Goal: Task Accomplishment & Management: Complete application form

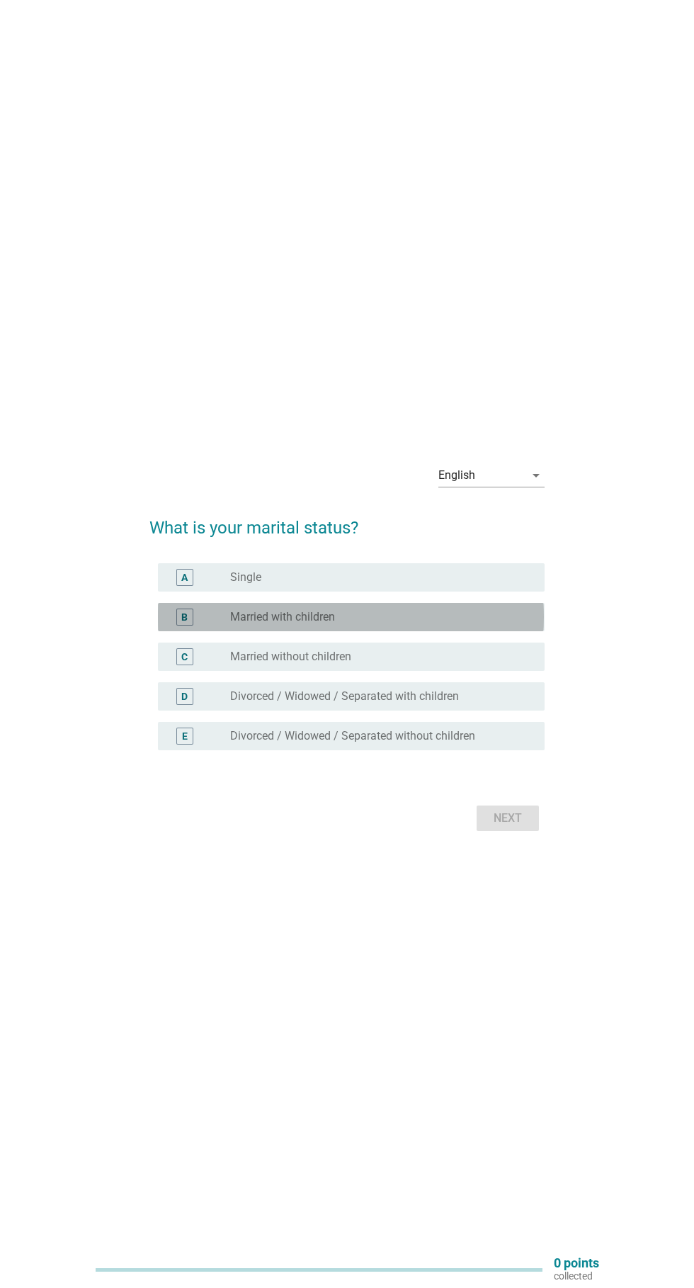
click at [232, 624] on label "Married with children" at bounding box center [282, 617] width 105 height 14
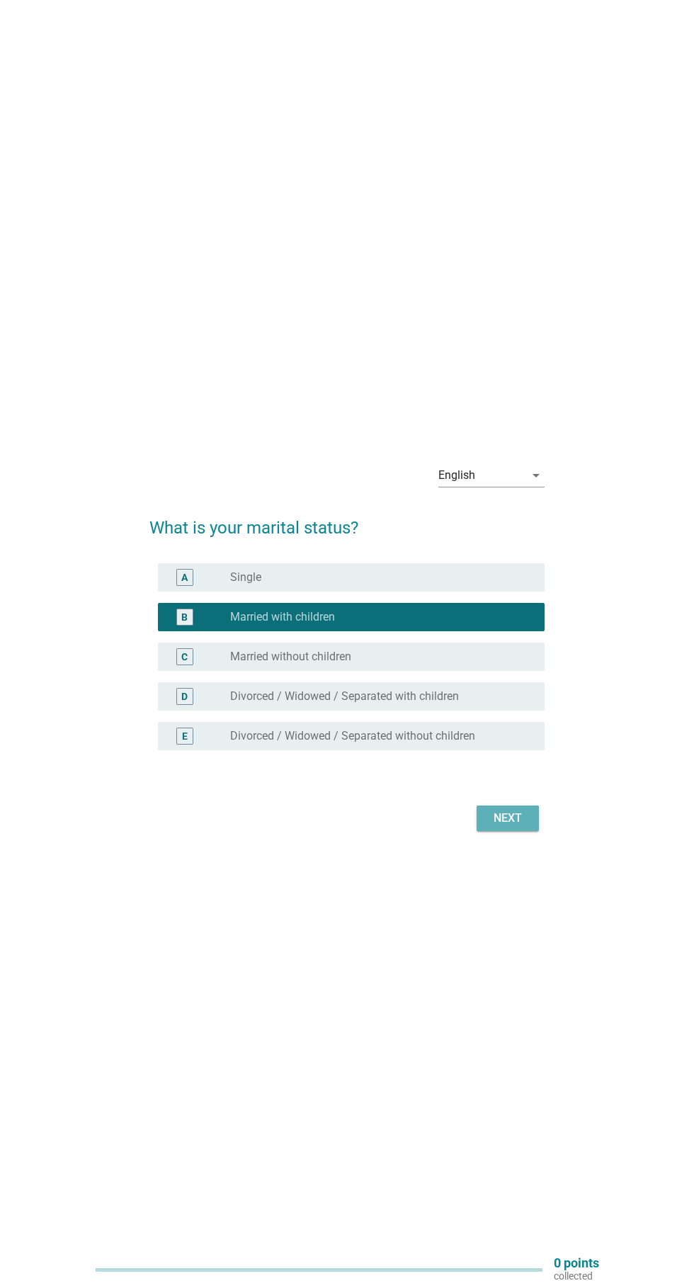
click at [509, 827] on div "Next" at bounding box center [508, 818] width 40 height 17
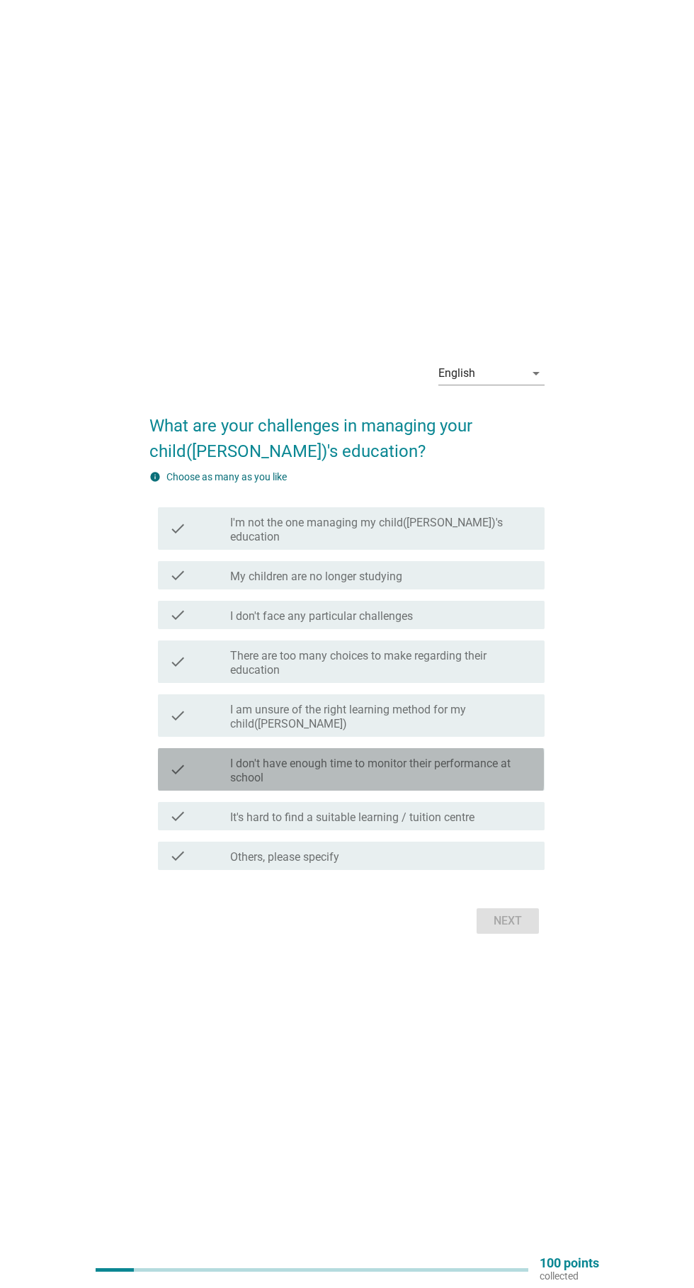
click at [192, 785] on div "check" at bounding box center [199, 769] width 61 height 31
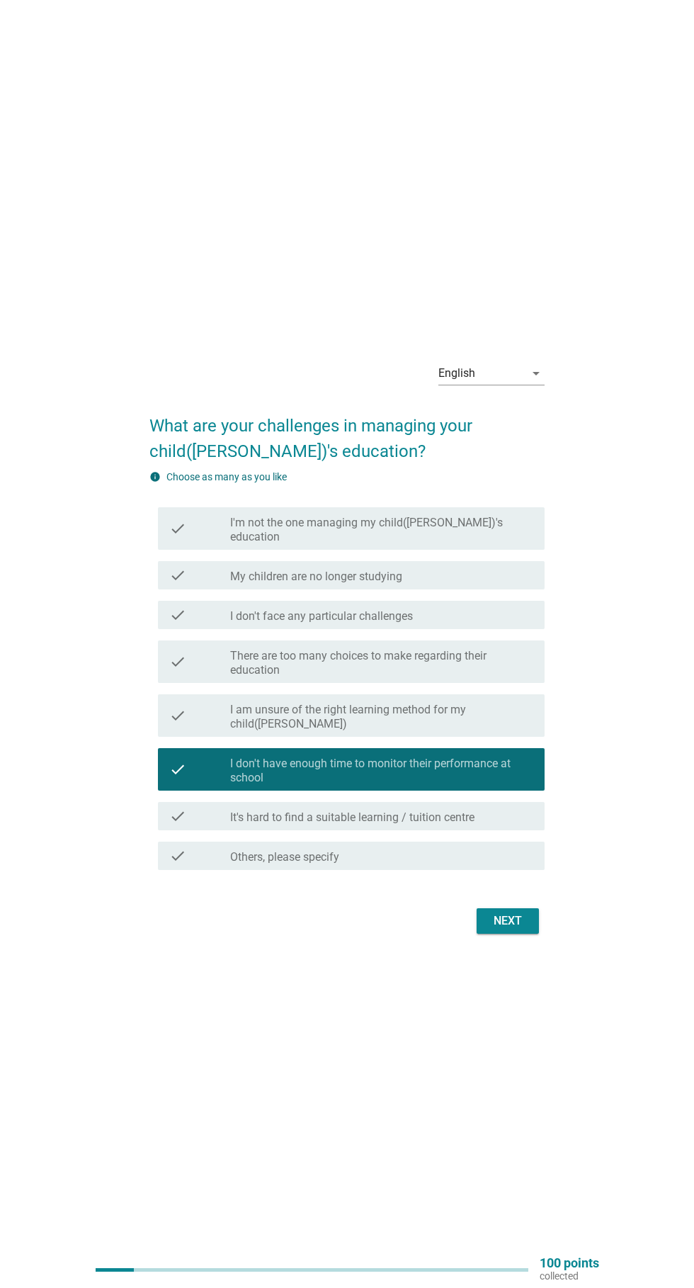
click at [178, 677] on icon "check" at bounding box center [177, 661] width 17 height 31
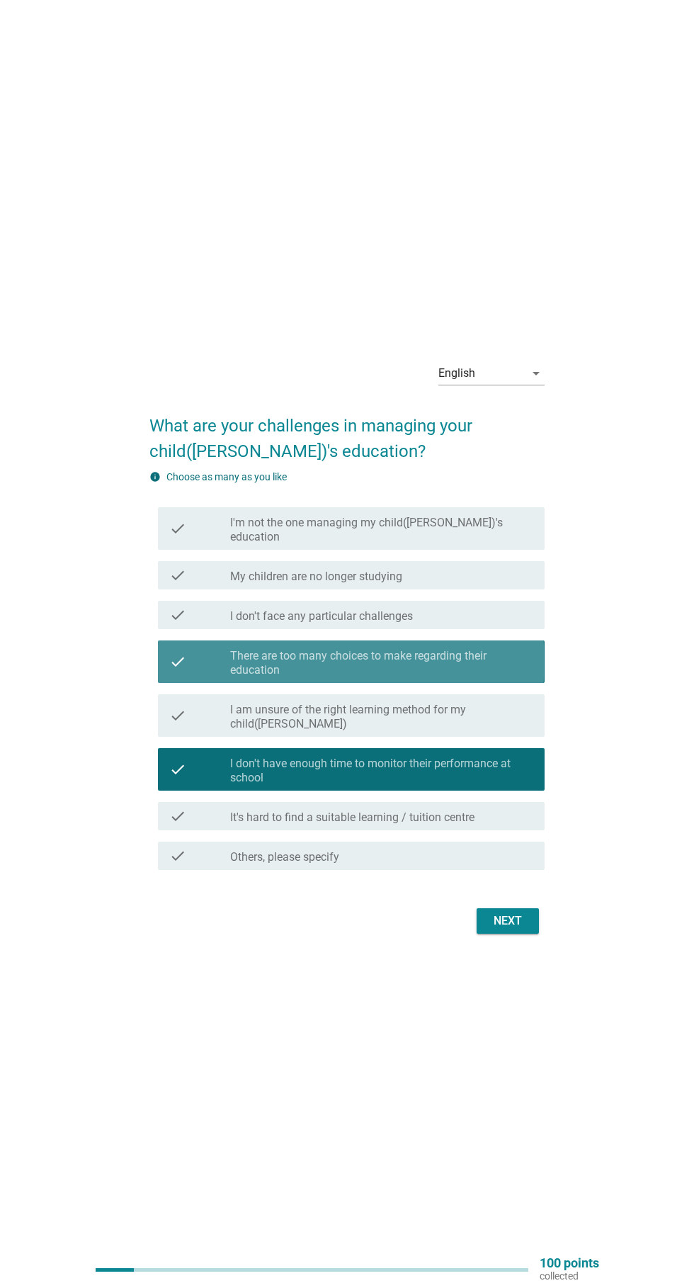
click at [195, 677] on div "check" at bounding box center [199, 661] width 61 height 31
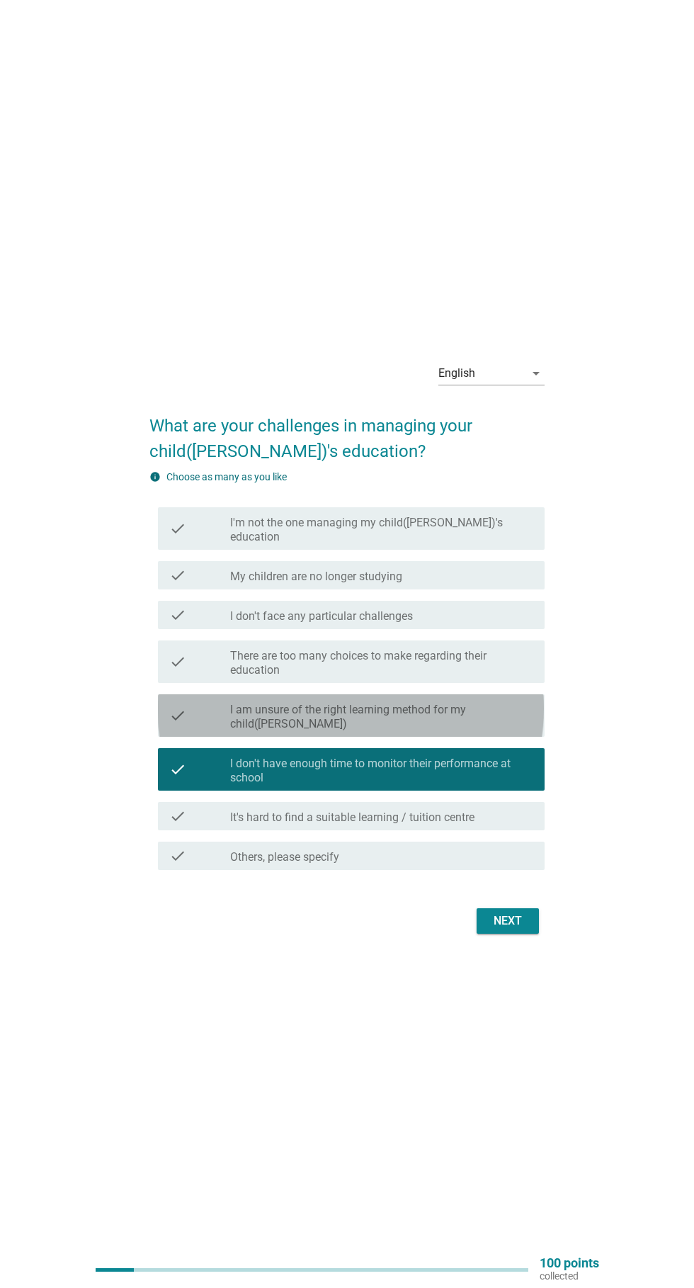
click at [193, 731] on div "check" at bounding box center [199, 715] width 61 height 31
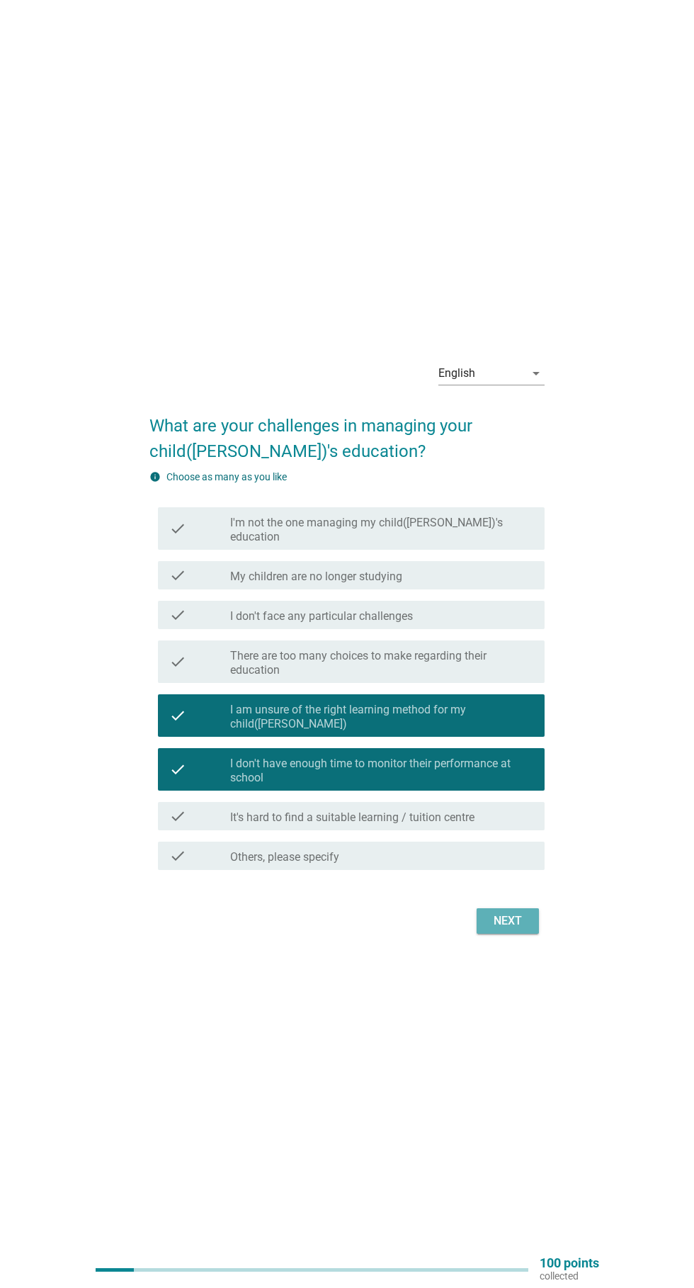
click at [502, 930] on div "Next" at bounding box center [508, 921] width 40 height 17
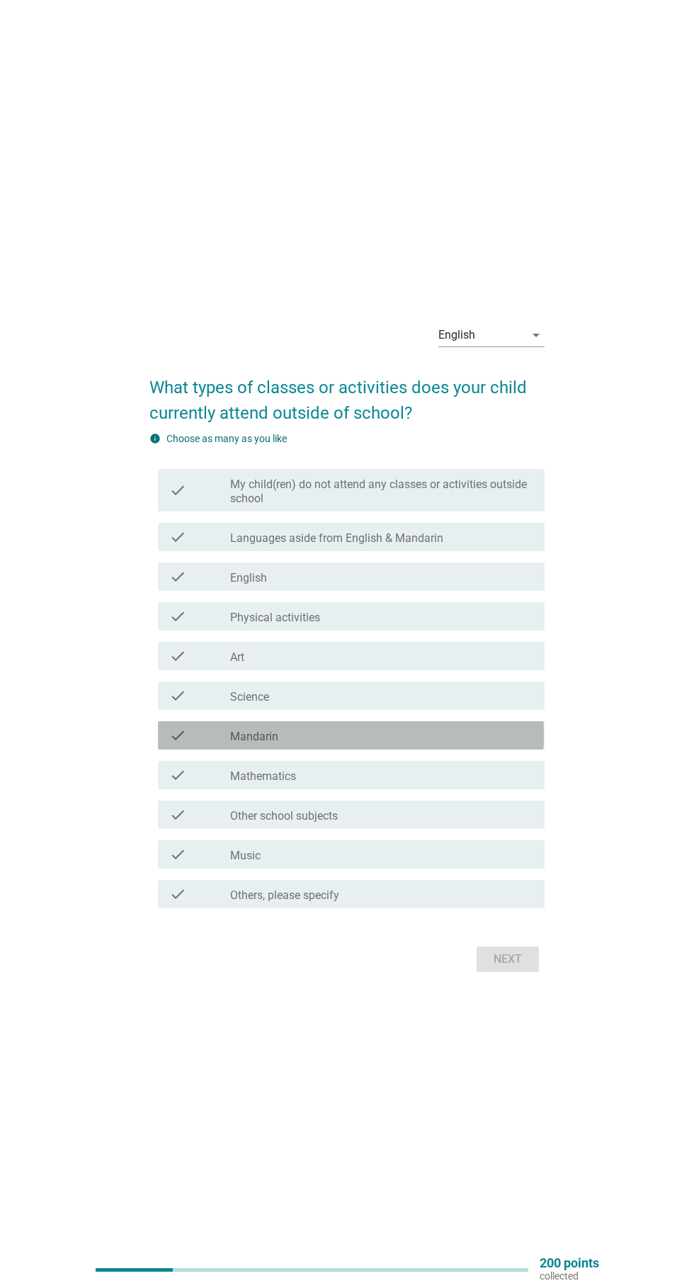
click at [178, 744] on icon "check" at bounding box center [177, 735] width 17 height 17
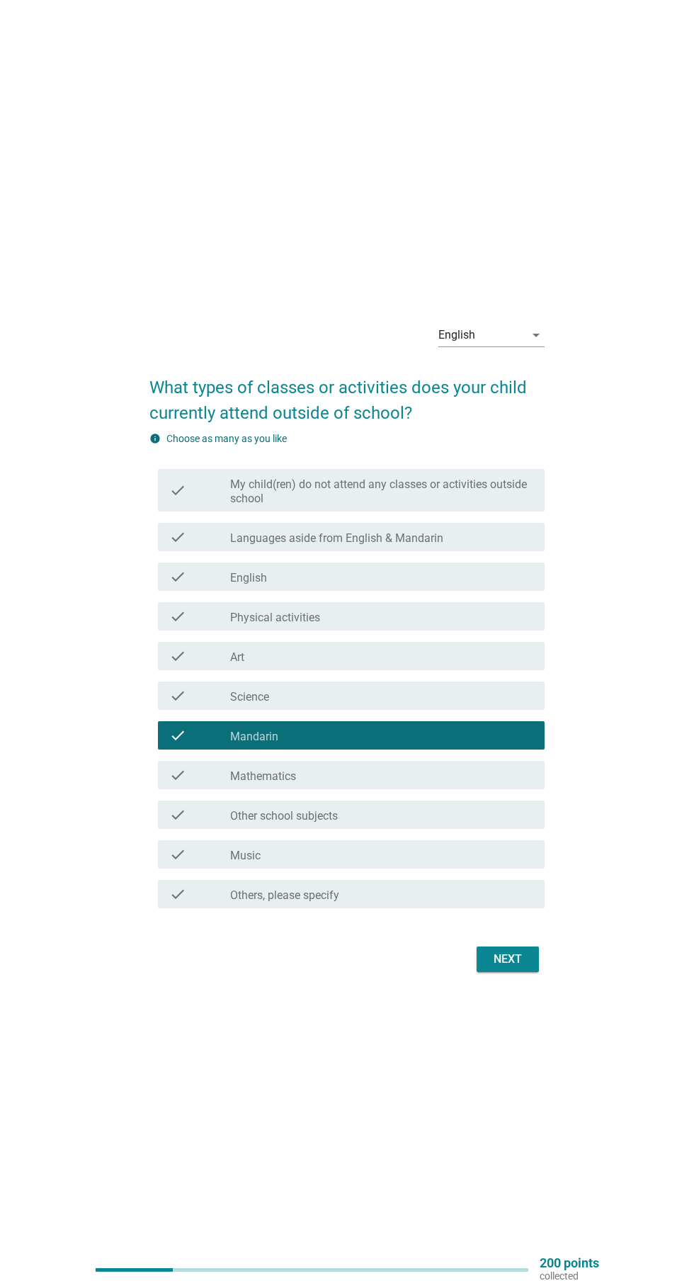
click at [178, 585] on icon "check" at bounding box center [177, 576] width 17 height 17
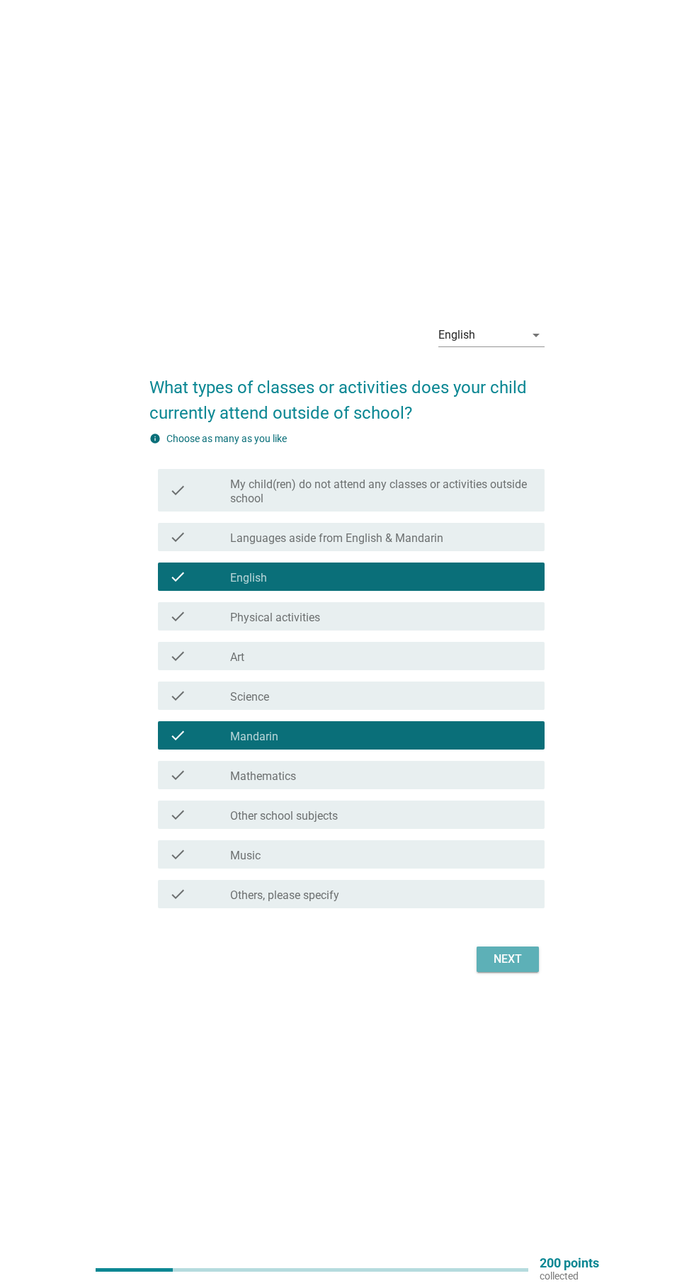
click at [489, 968] on div "Next" at bounding box center [508, 959] width 40 height 17
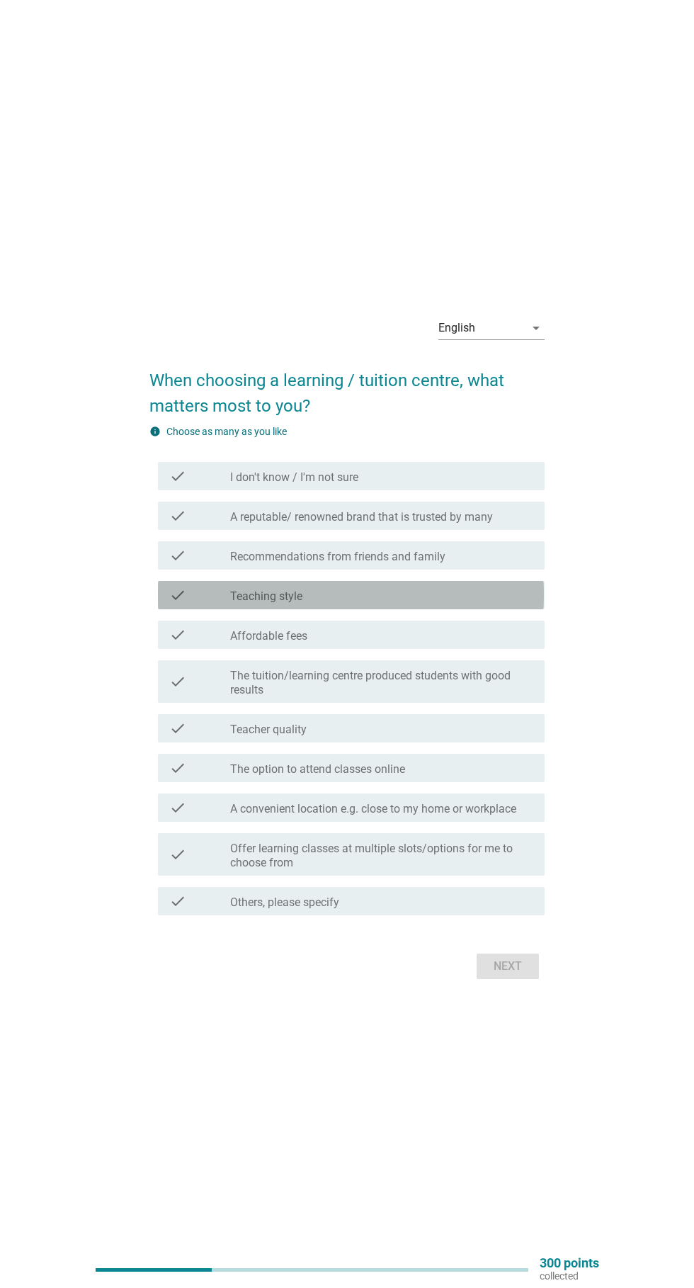
click at [191, 604] on div "check" at bounding box center [199, 595] width 61 height 17
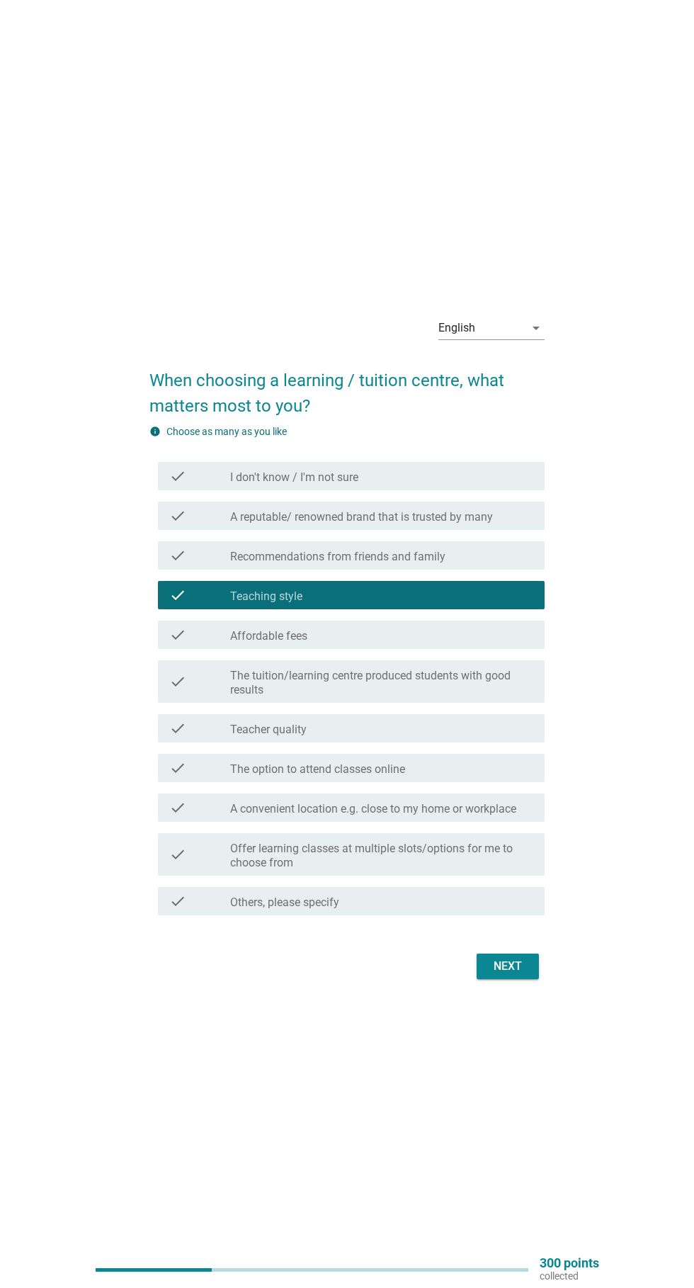
click at [179, 816] on icon "check" at bounding box center [177, 807] width 17 height 17
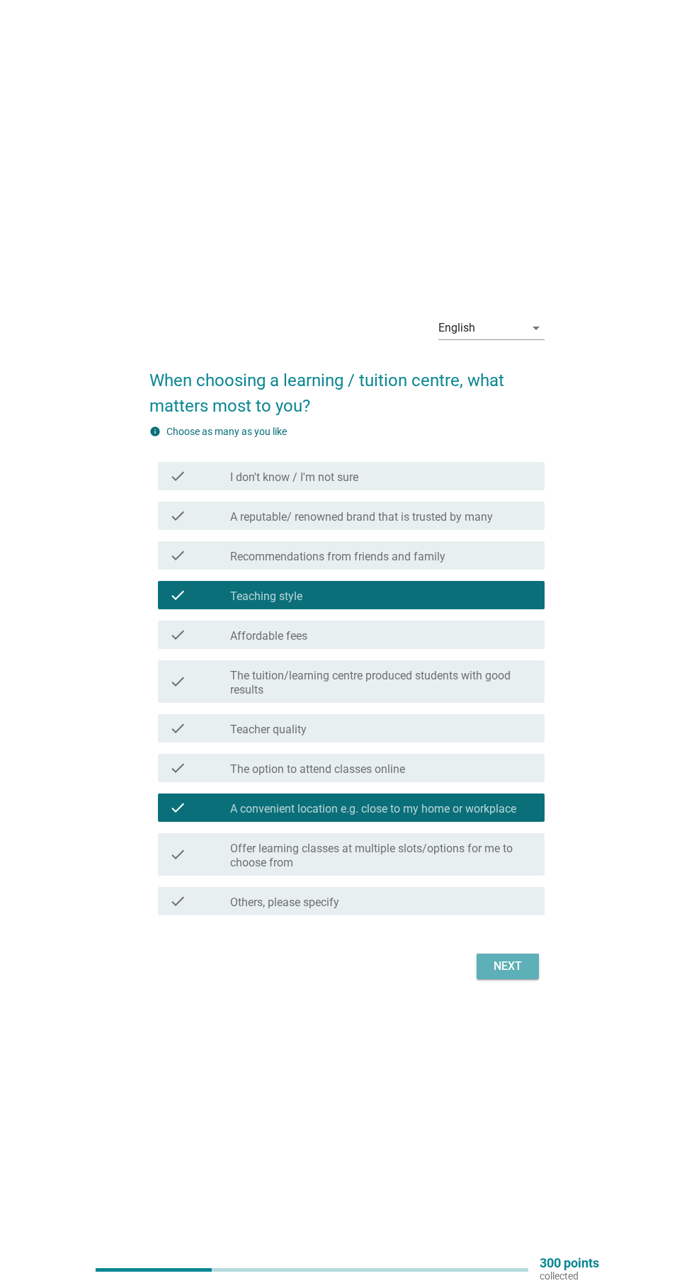
click at [506, 975] on div "Next" at bounding box center [508, 966] width 40 height 17
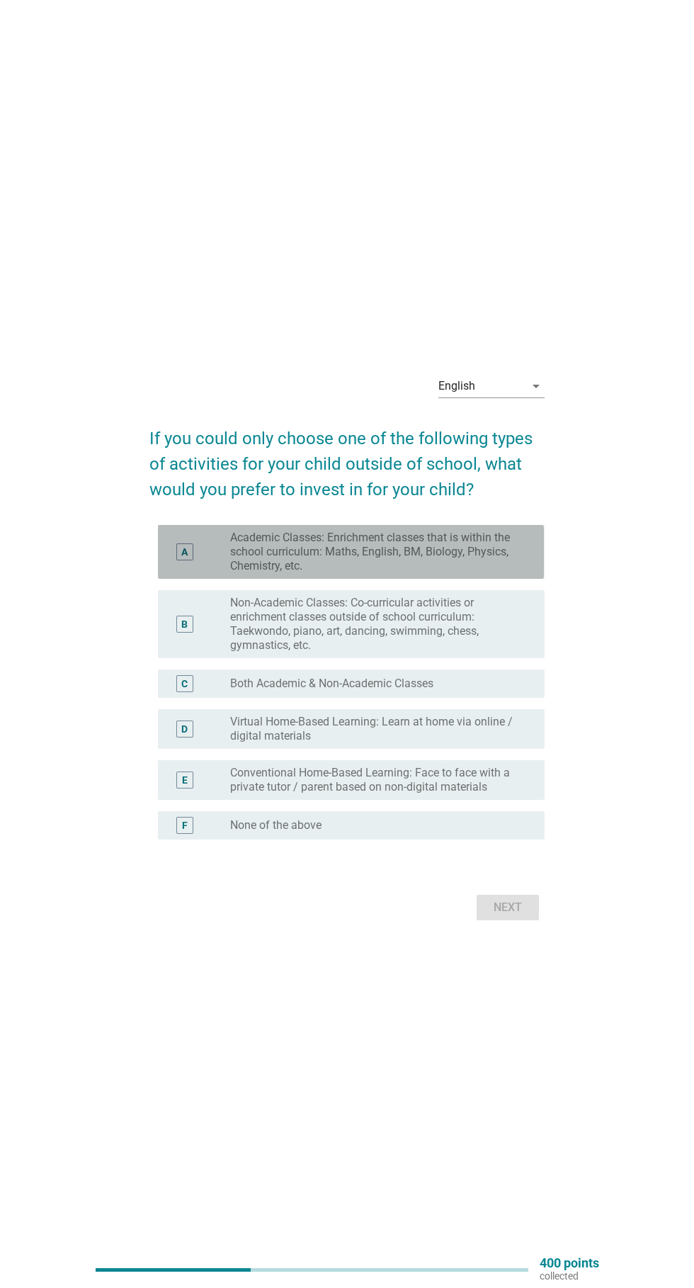
click at [185, 560] on div "A" at bounding box center [184, 552] width 6 height 15
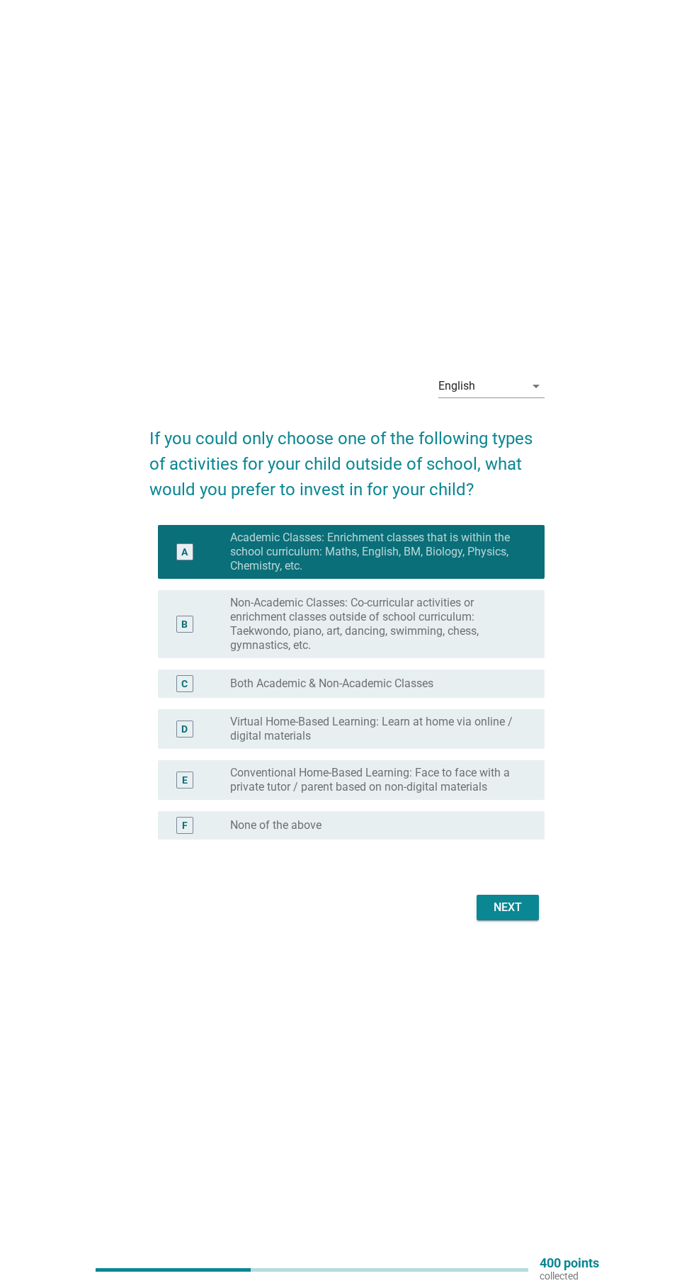
click at [516, 936] on div "English arrow_drop_down If you could only choose one of the following types of …" at bounding box center [346, 644] width 417 height 584
click at [520, 920] on button "Next" at bounding box center [508, 908] width 62 height 26
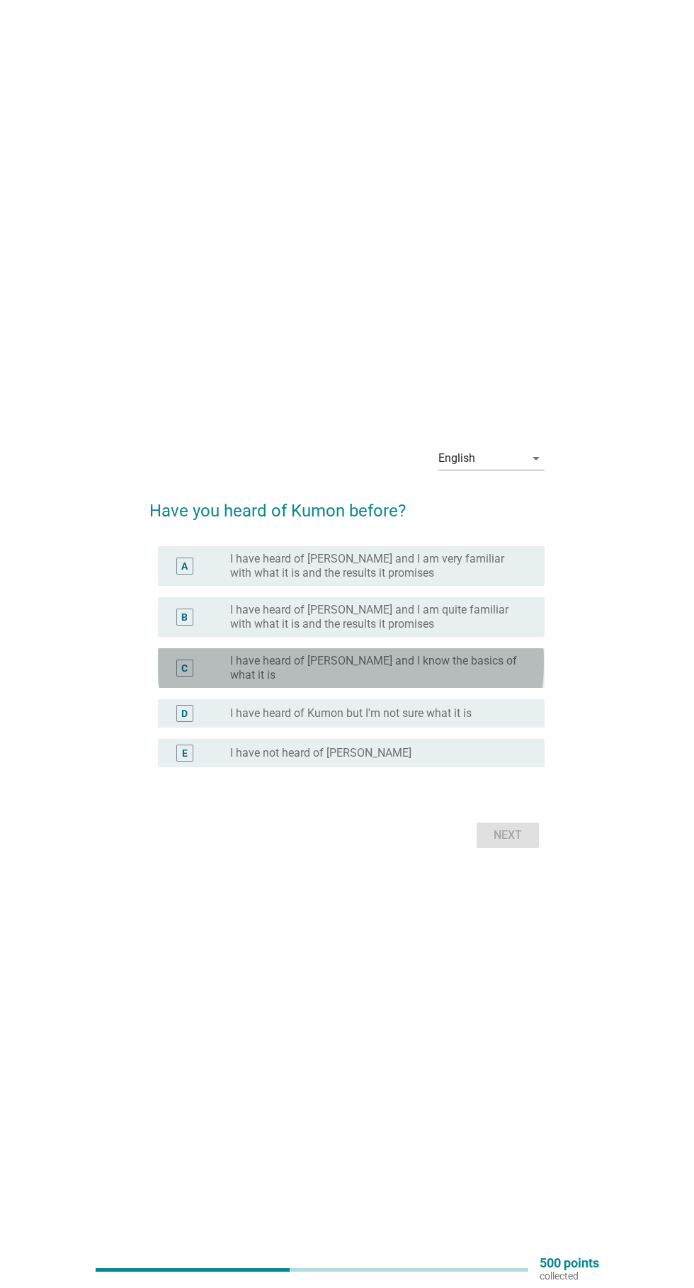
click at [183, 676] on div "C" at bounding box center [184, 668] width 6 height 15
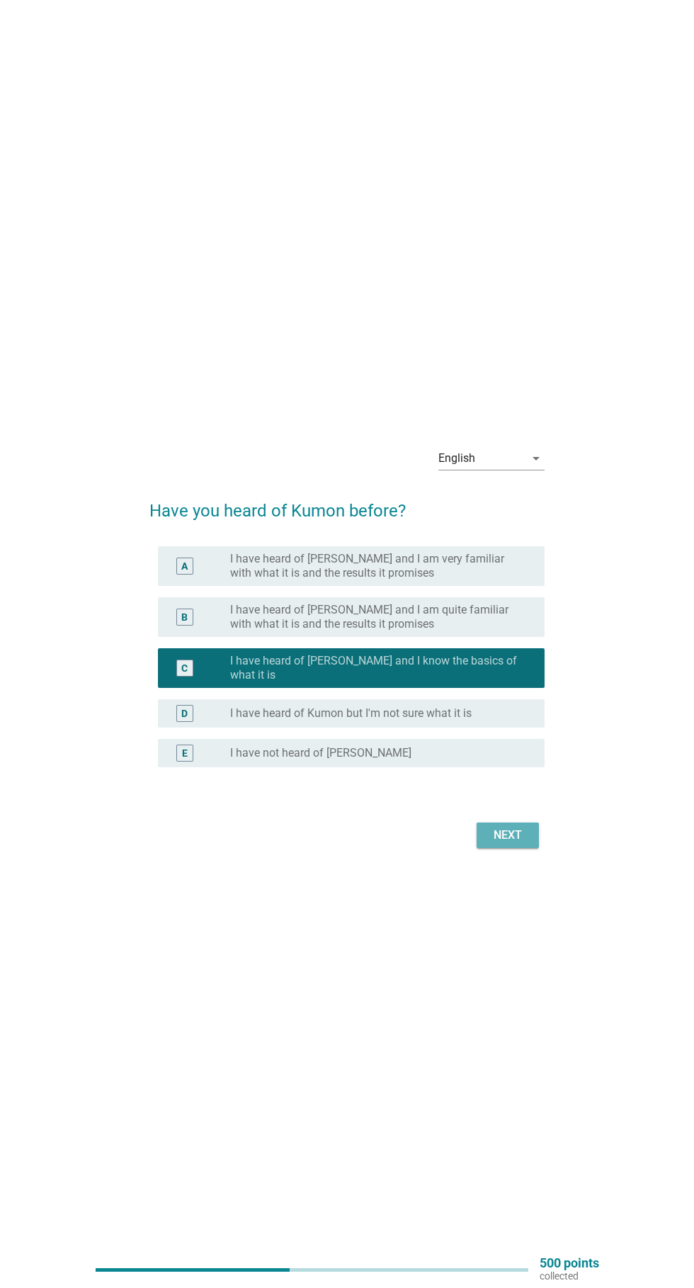
click at [507, 844] on div "Next" at bounding box center [508, 835] width 40 height 17
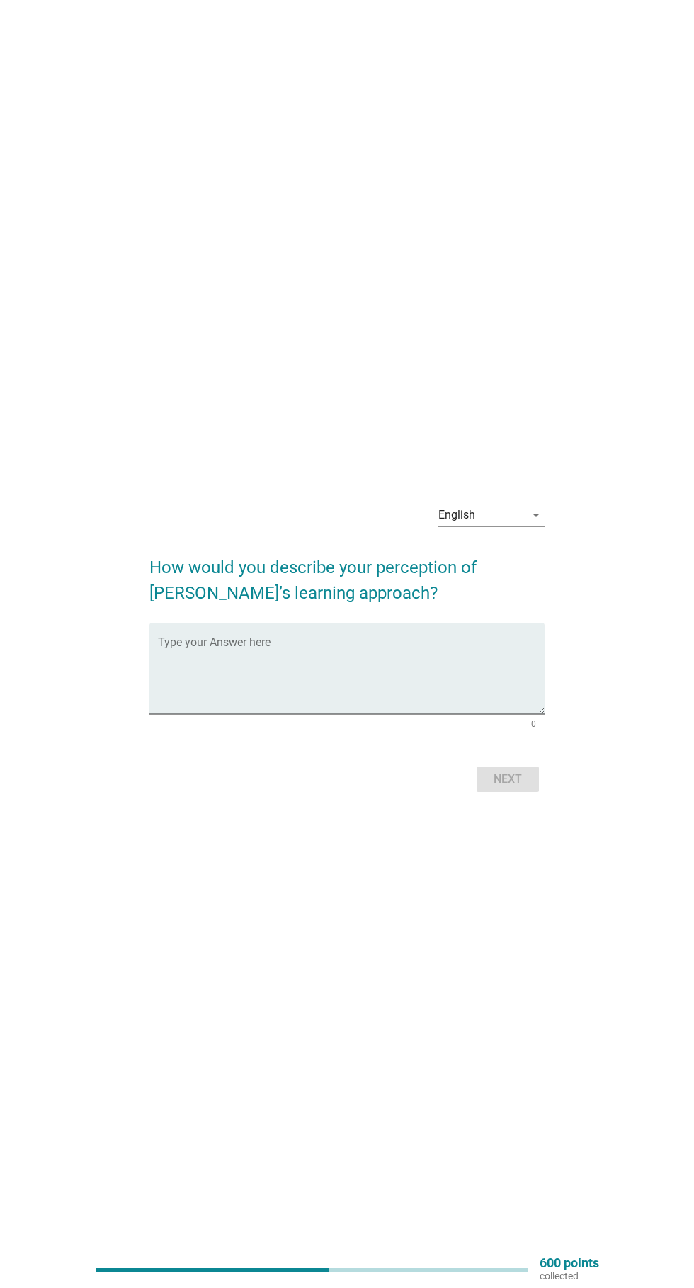
click at [201, 714] on textarea "Type your Answer here" at bounding box center [351, 677] width 386 height 74
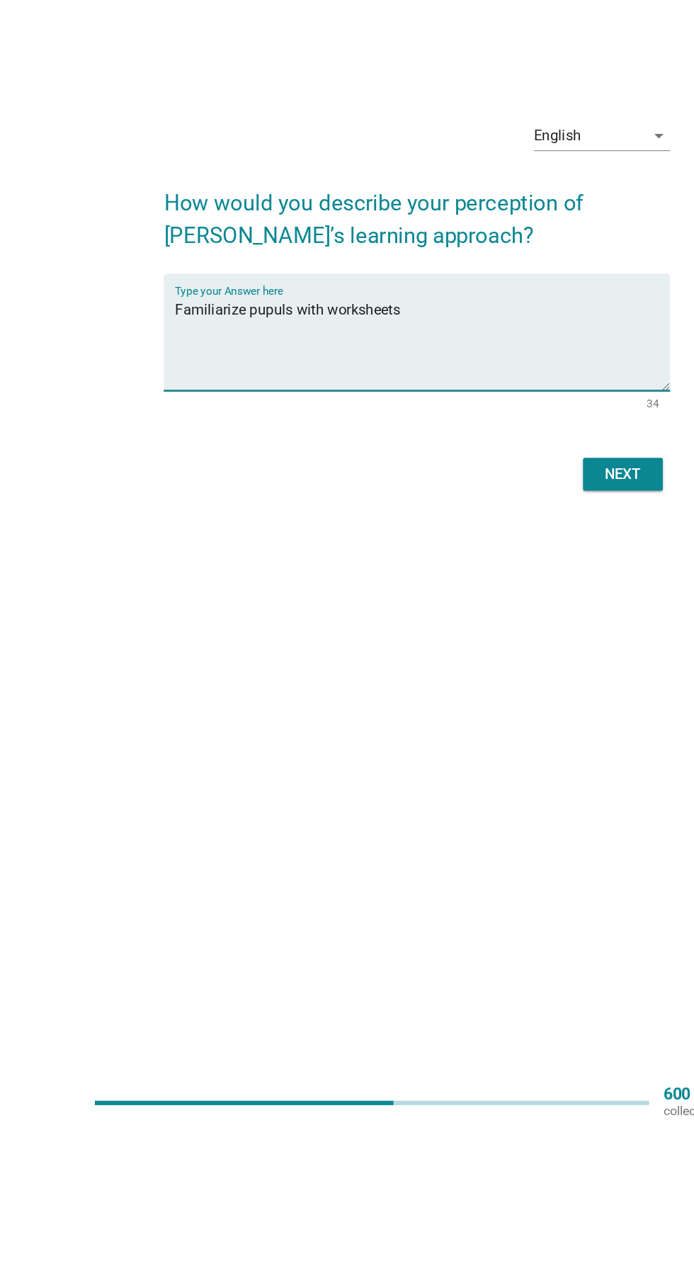
click at [234, 699] on textarea "Familiarize pupuls with worksheets" at bounding box center [351, 677] width 386 height 74
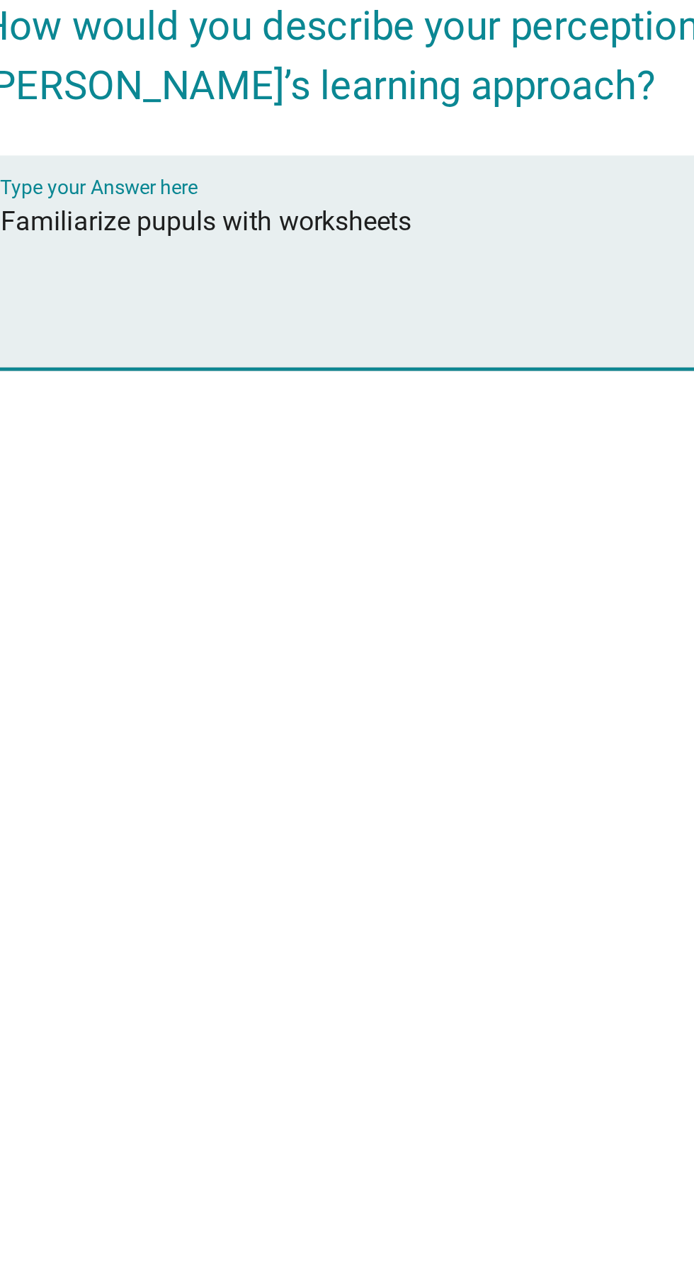
click at [239, 703] on textarea "Familiarize pupuls with worksheets" at bounding box center [351, 677] width 386 height 74
click at [371, 709] on textarea "Familiarize pupils with worksheets" at bounding box center [351, 677] width 386 height 74
click at [281, 703] on textarea "Familiarize pupils with worksheets" at bounding box center [351, 677] width 386 height 74
click at [271, 700] on textarea "Familiarize pupils with worksheets" at bounding box center [351, 677] width 386 height 74
click at [448, 701] on textarea "Familiarize pupils with many practices and worksheets" at bounding box center [351, 677] width 386 height 74
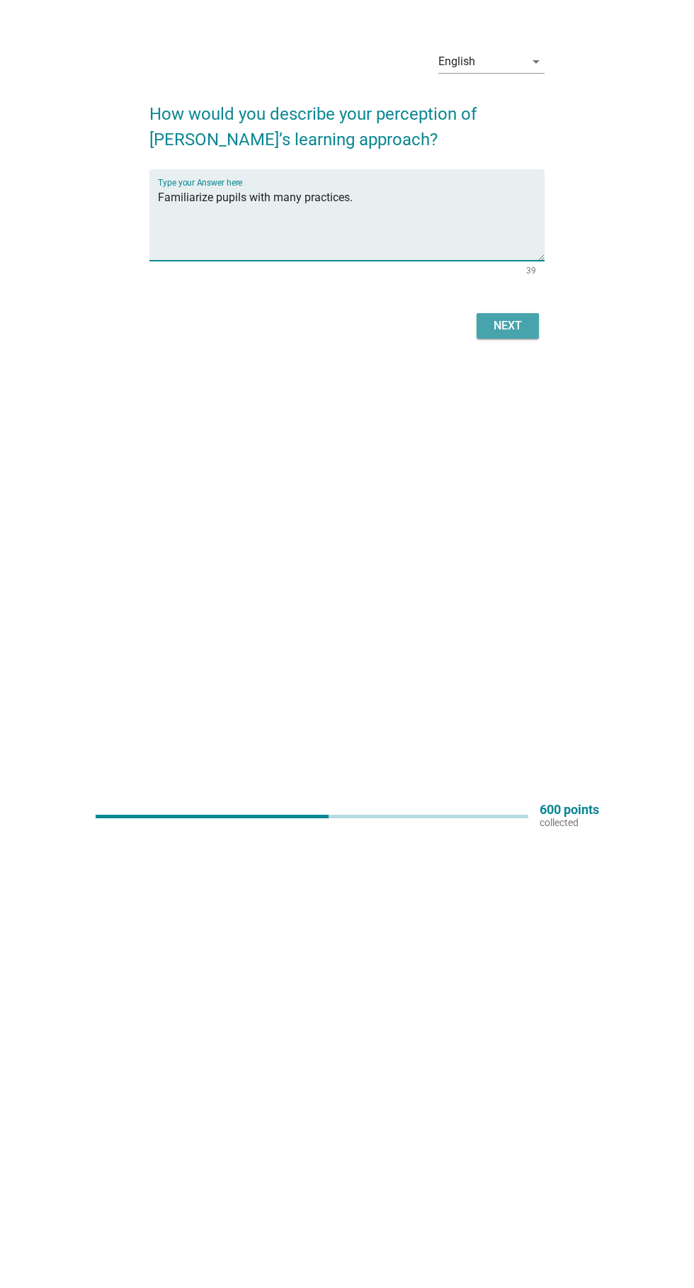
type textarea "Familiarize pupils with many practices."
click at [529, 792] on button "Next" at bounding box center [508, 780] width 62 height 26
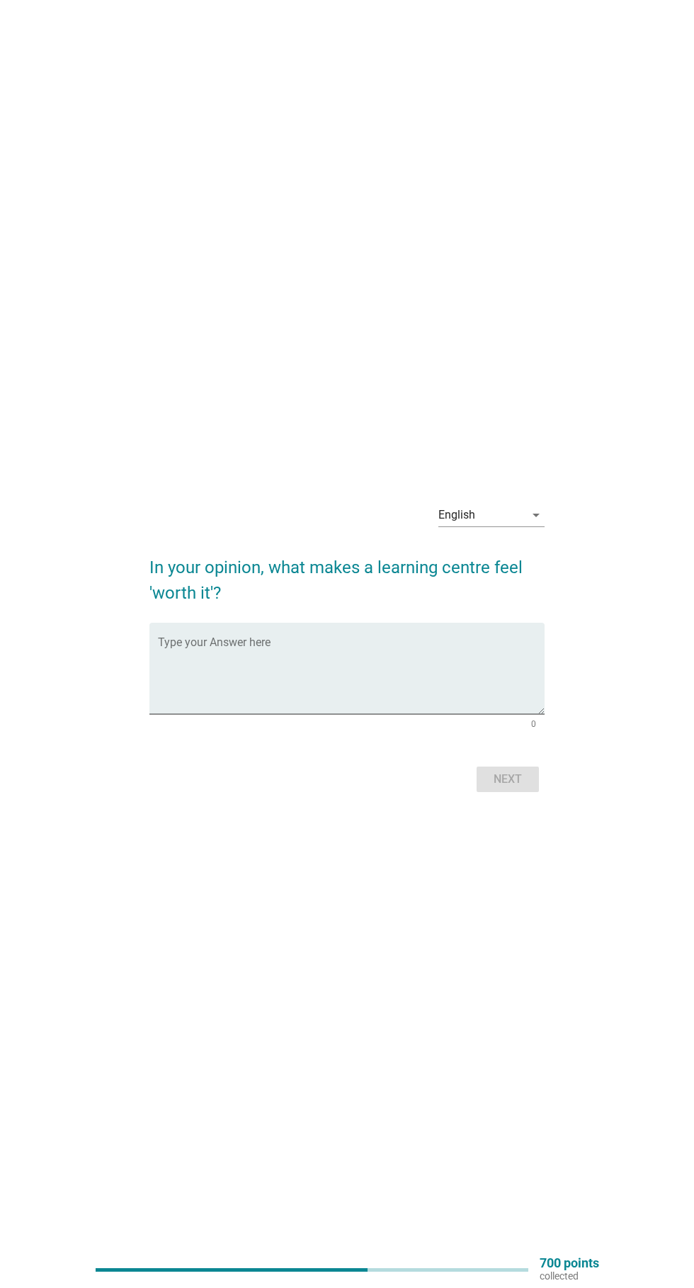
click at [251, 714] on textarea "Type your Answer here" at bounding box center [351, 677] width 386 height 74
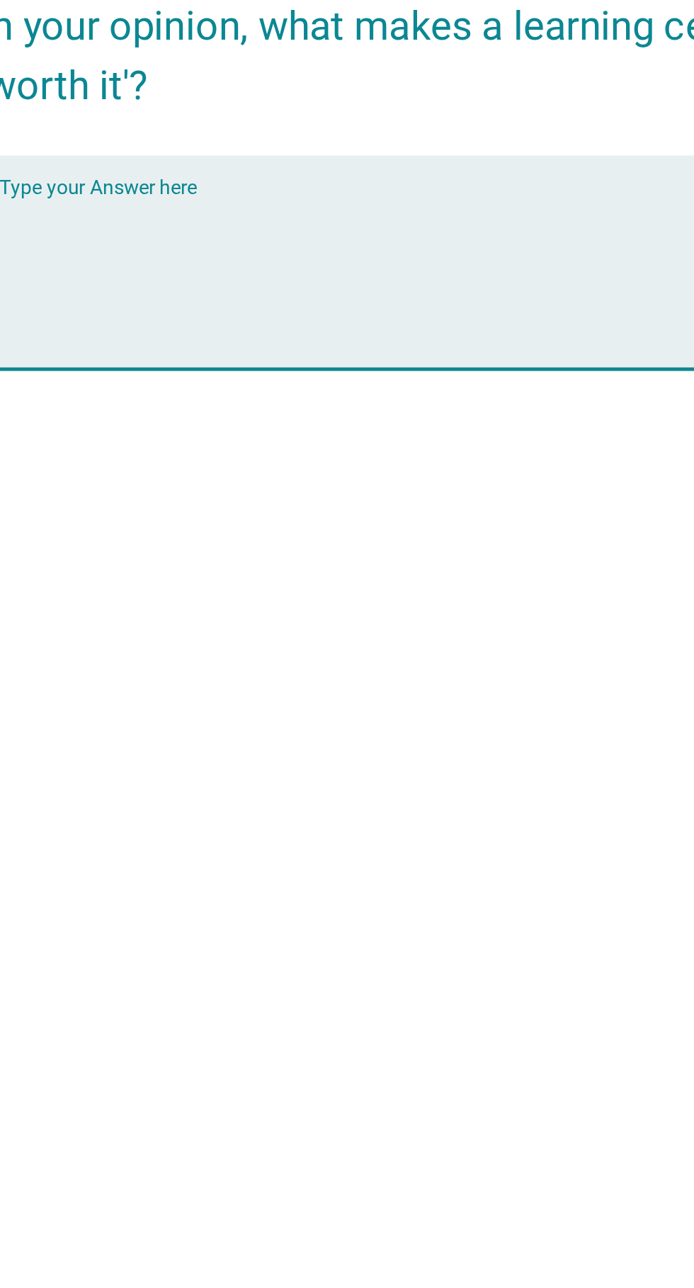
click at [235, 714] on textarea "Type your Answer here" at bounding box center [351, 677] width 386 height 74
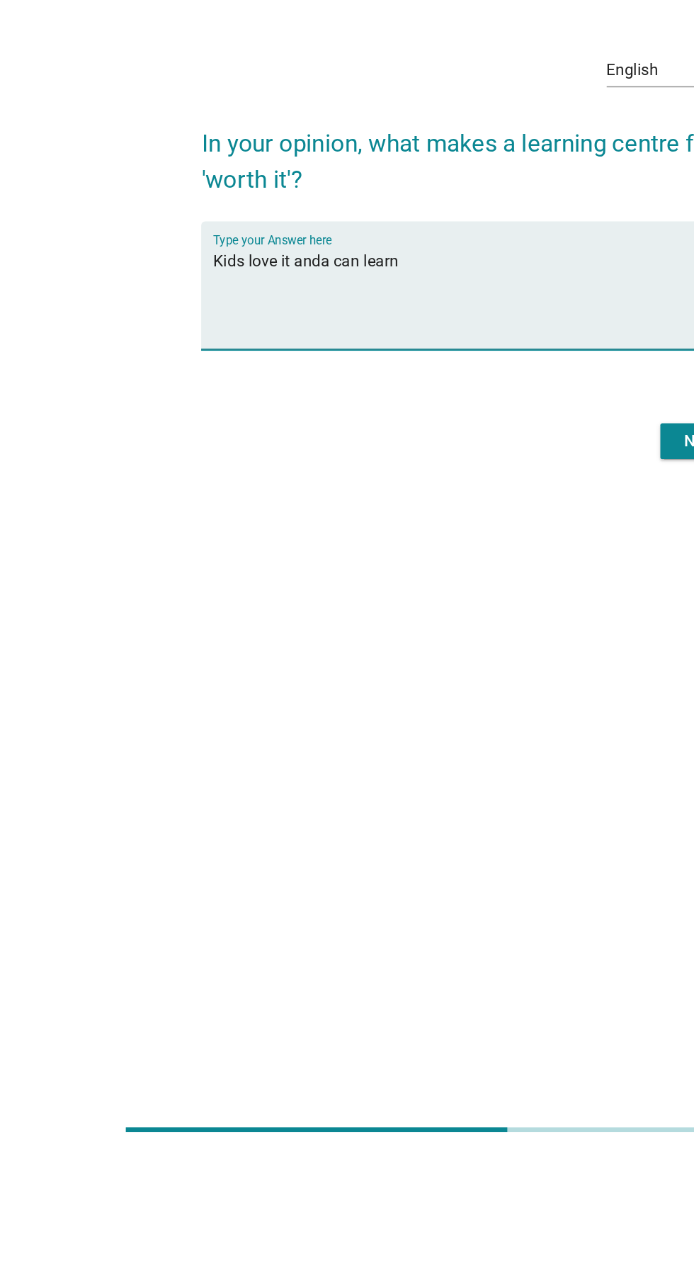
click at [269, 702] on textarea "Kids love it anda can learn" at bounding box center [351, 677] width 386 height 74
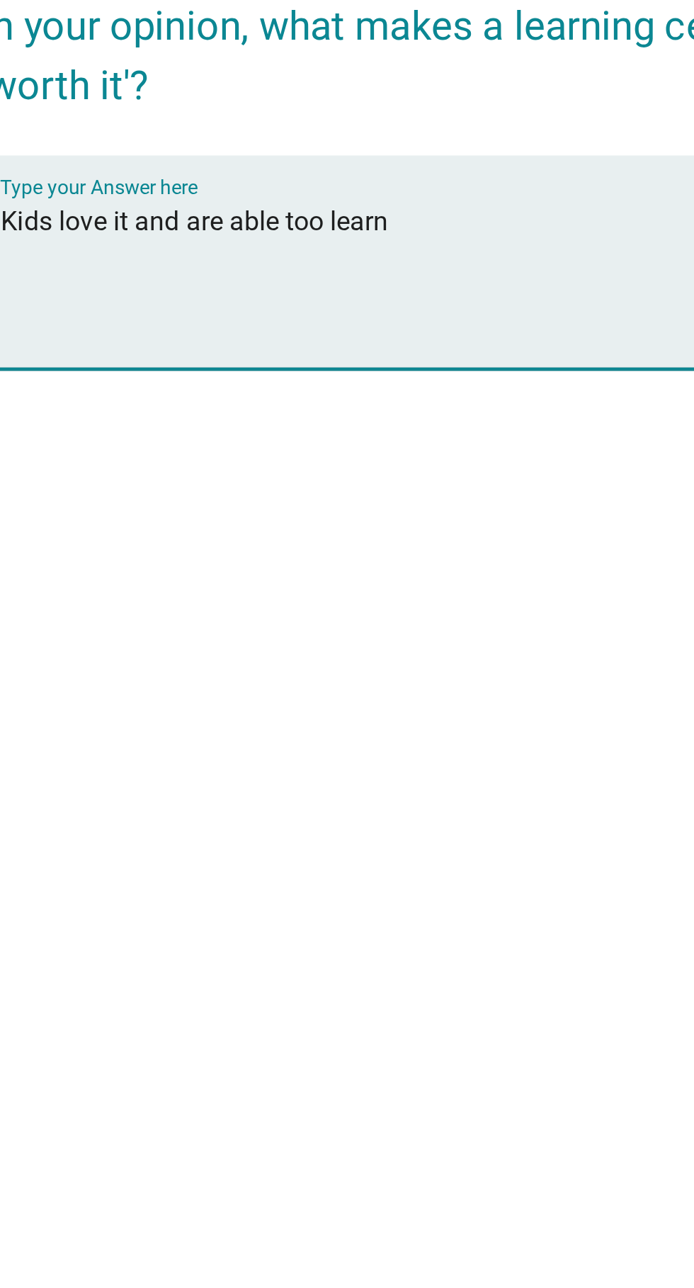
click at [380, 699] on textarea "Kids love it and are able too learn" at bounding box center [351, 677] width 386 height 74
click at [293, 704] on textarea "Kids love it and are able too learn" at bounding box center [351, 677] width 386 height 74
click at [368, 705] on textarea "Kids love it and are able to learn" at bounding box center [351, 677] width 386 height 74
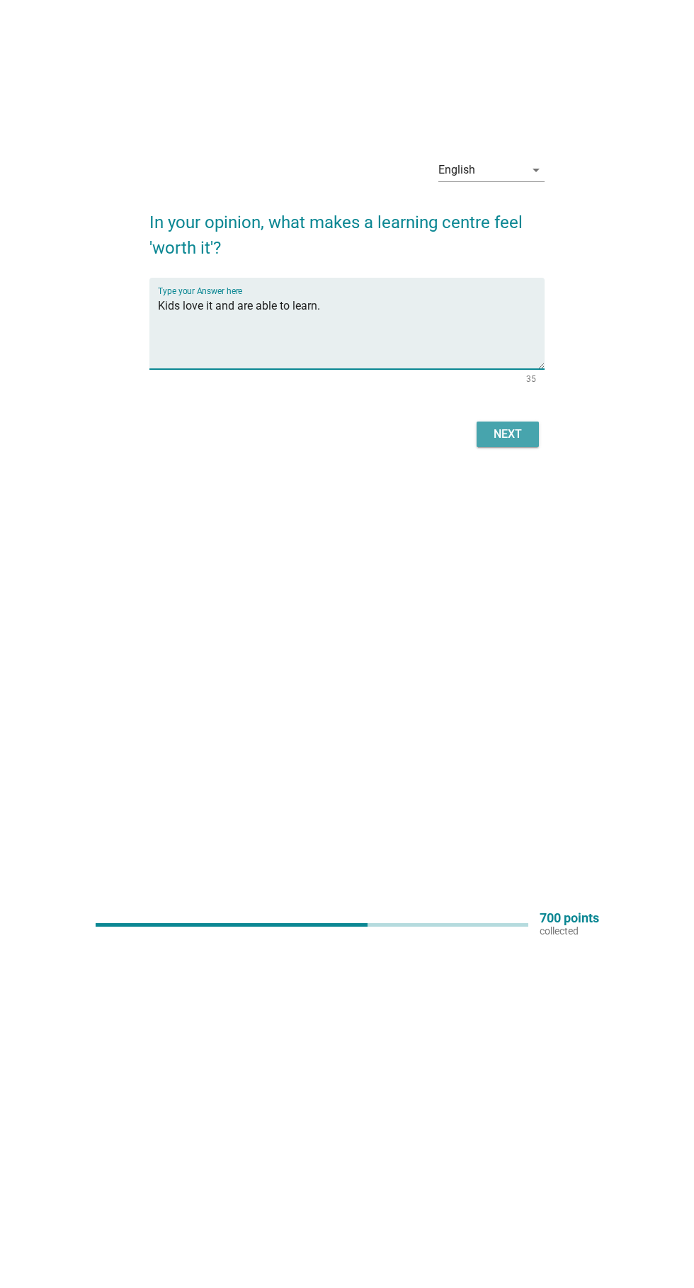
type textarea "Kids love it and are able to learn."
click at [526, 788] on div "Next" at bounding box center [508, 779] width 40 height 17
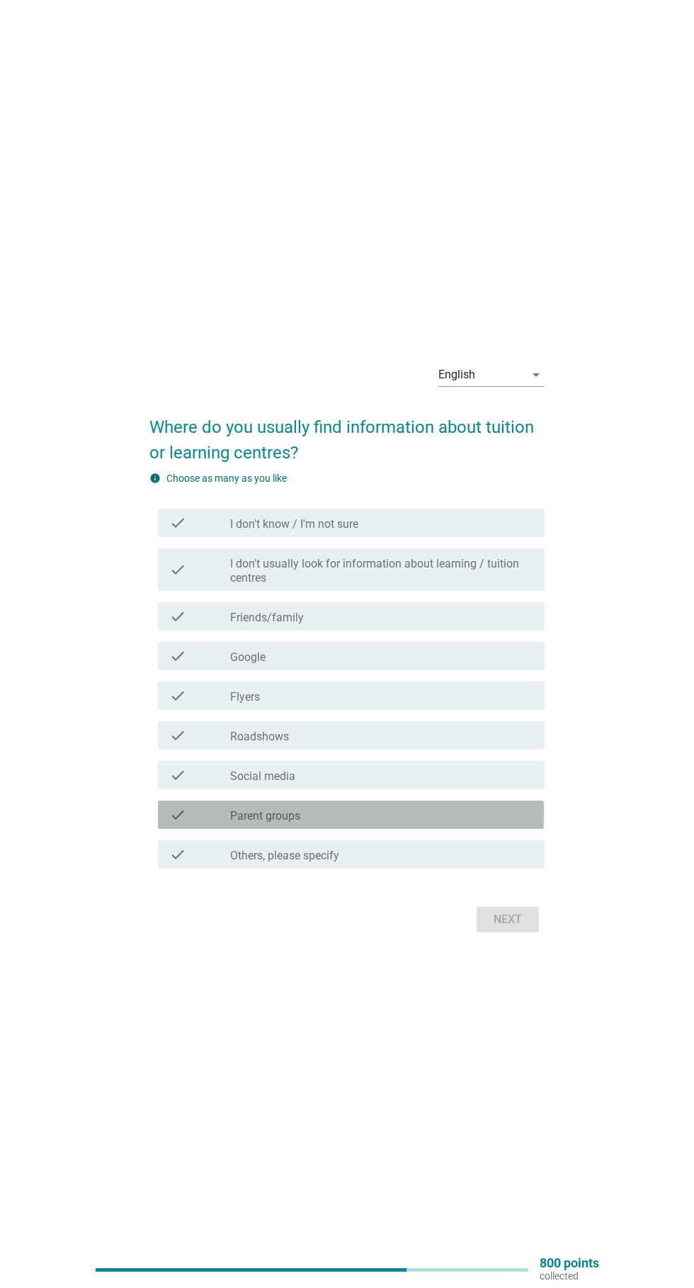
scroll to position [8, 0]
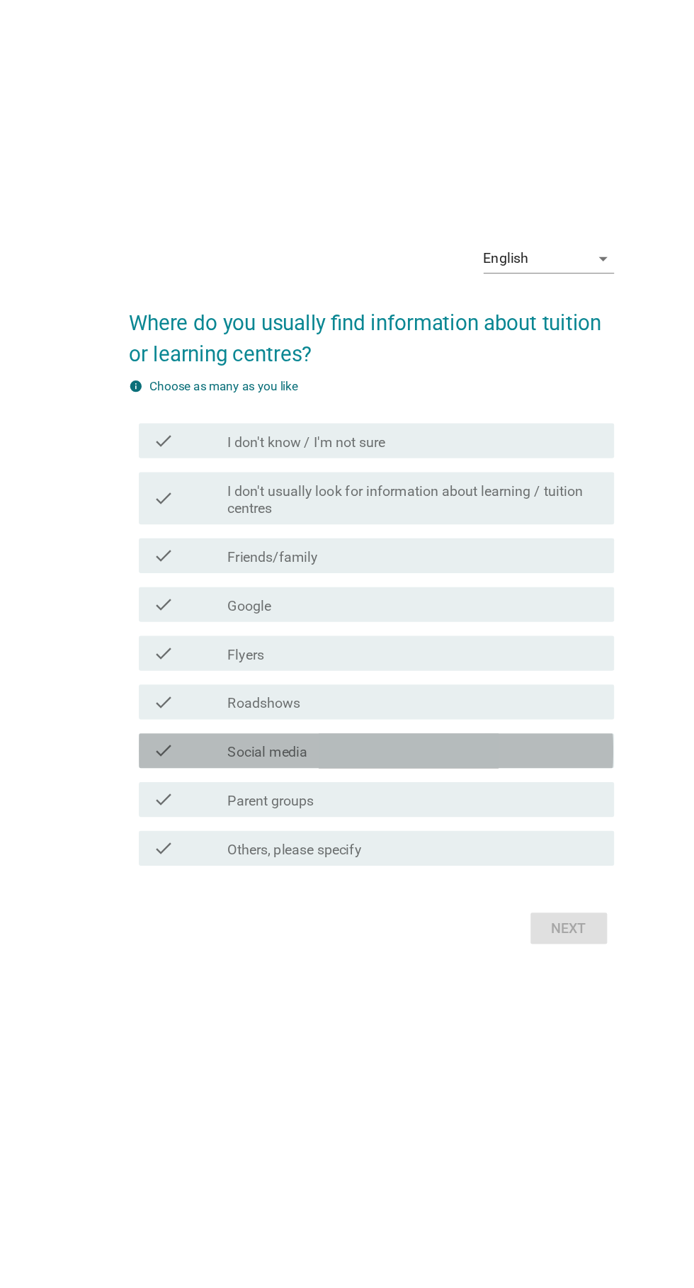
click at [198, 776] on div "check" at bounding box center [199, 767] width 61 height 17
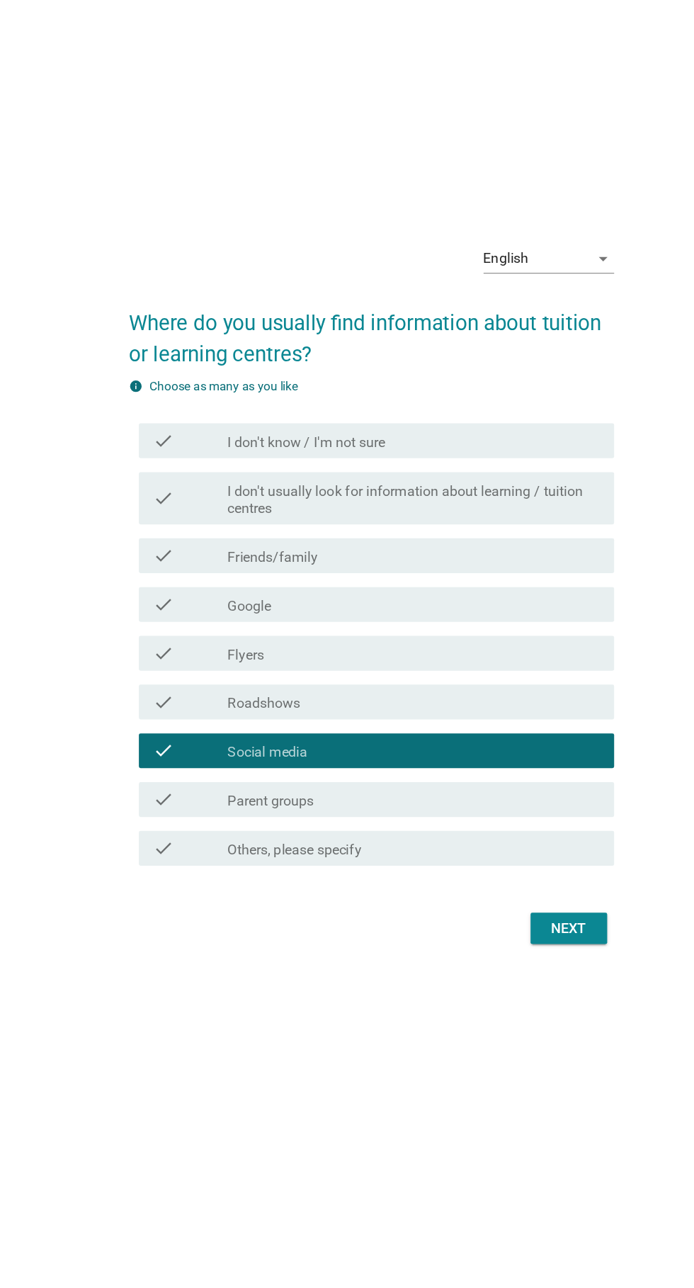
click at [235, 816] on label "Parent groups" at bounding box center [265, 808] width 70 height 14
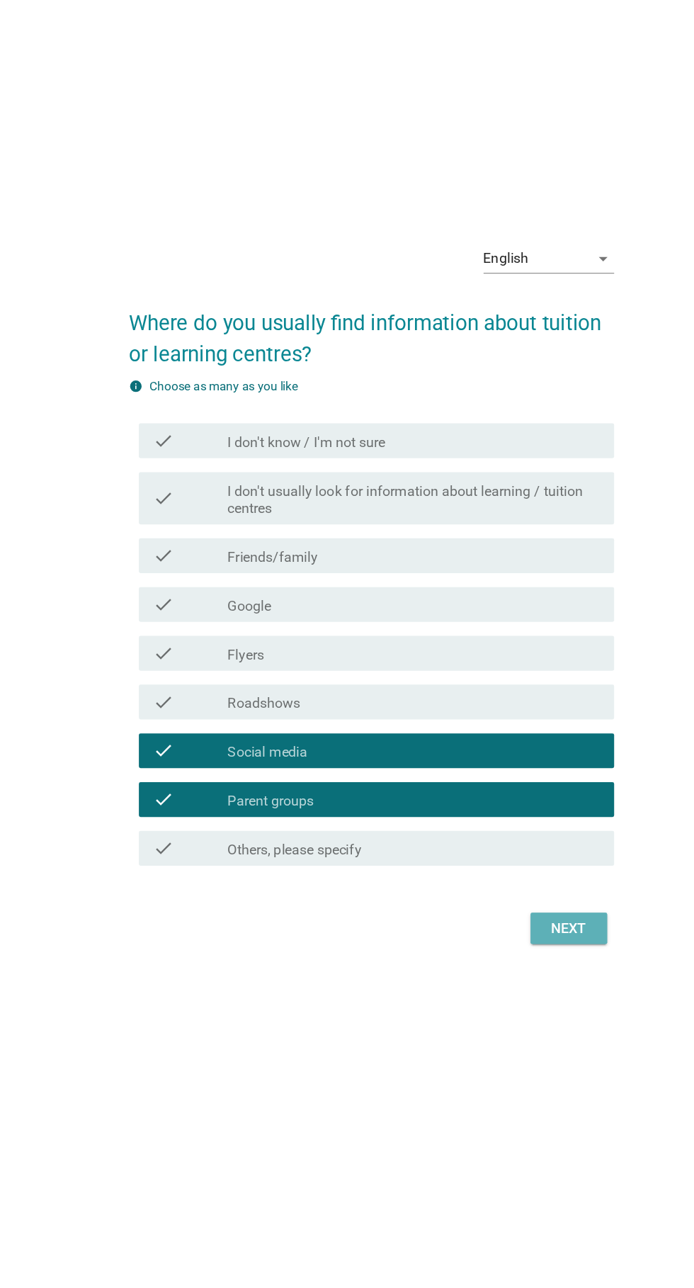
click at [493, 920] on div "Next" at bounding box center [508, 911] width 40 height 17
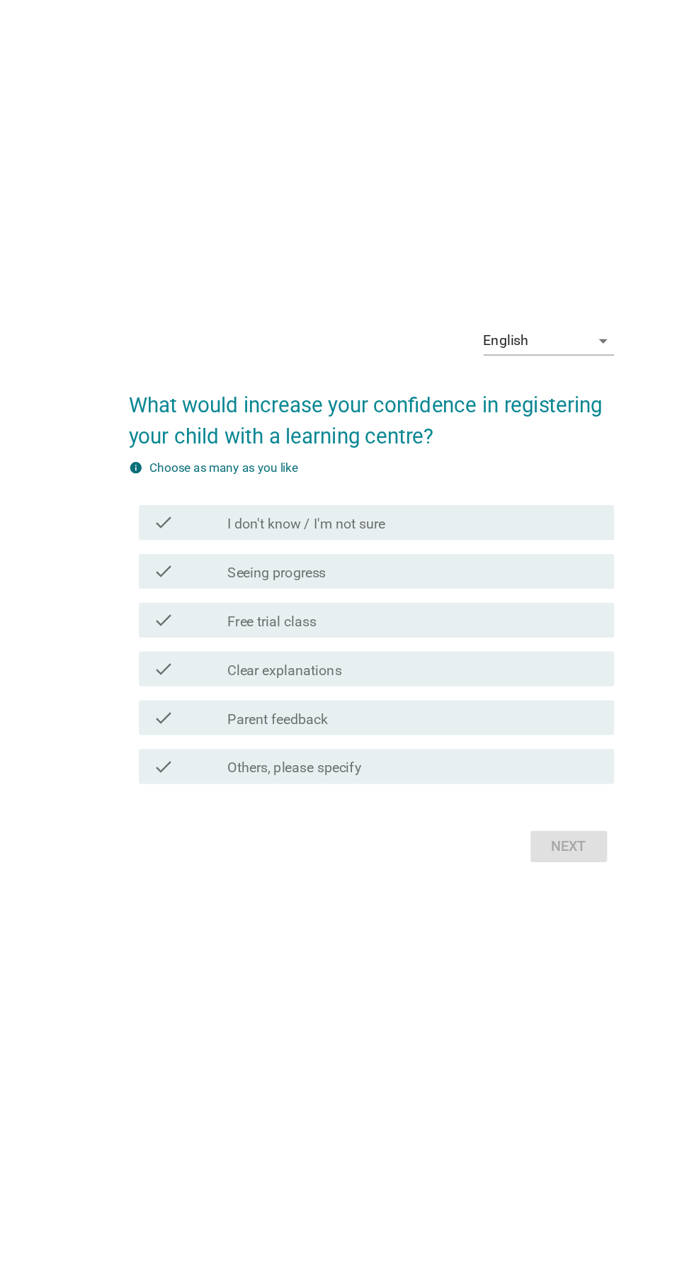
scroll to position [66, 0]
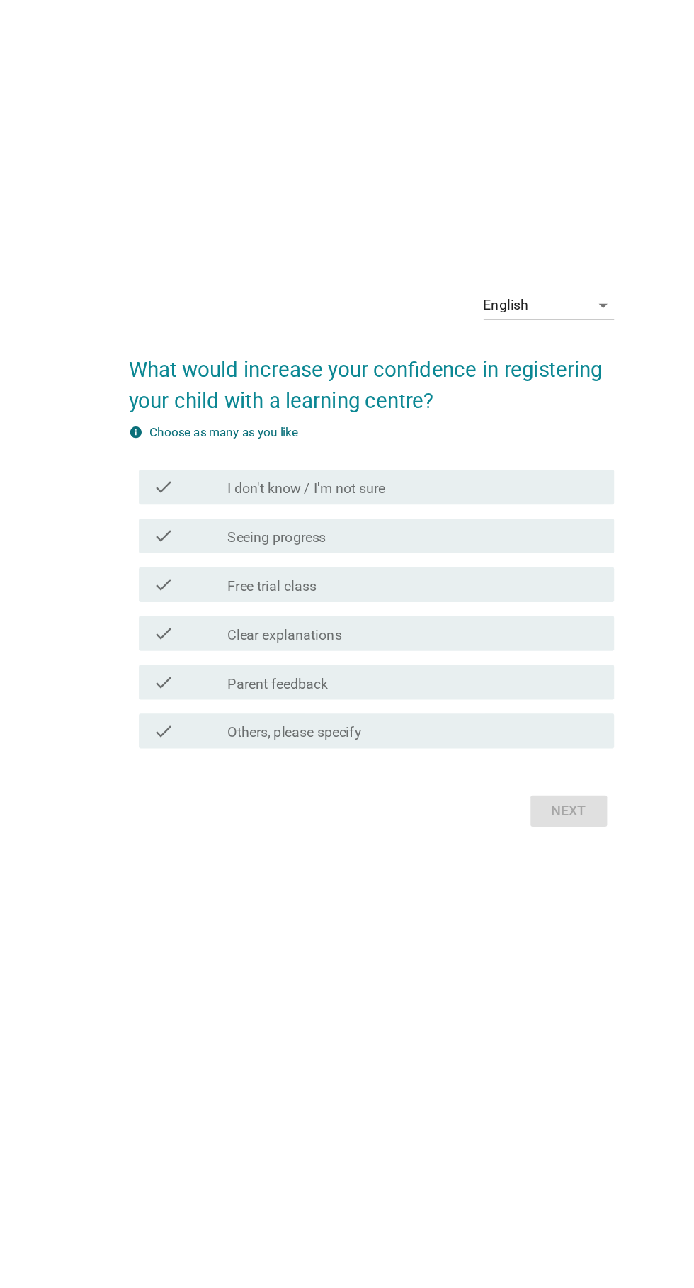
click at [191, 601] on div "check" at bounding box center [199, 592] width 61 height 17
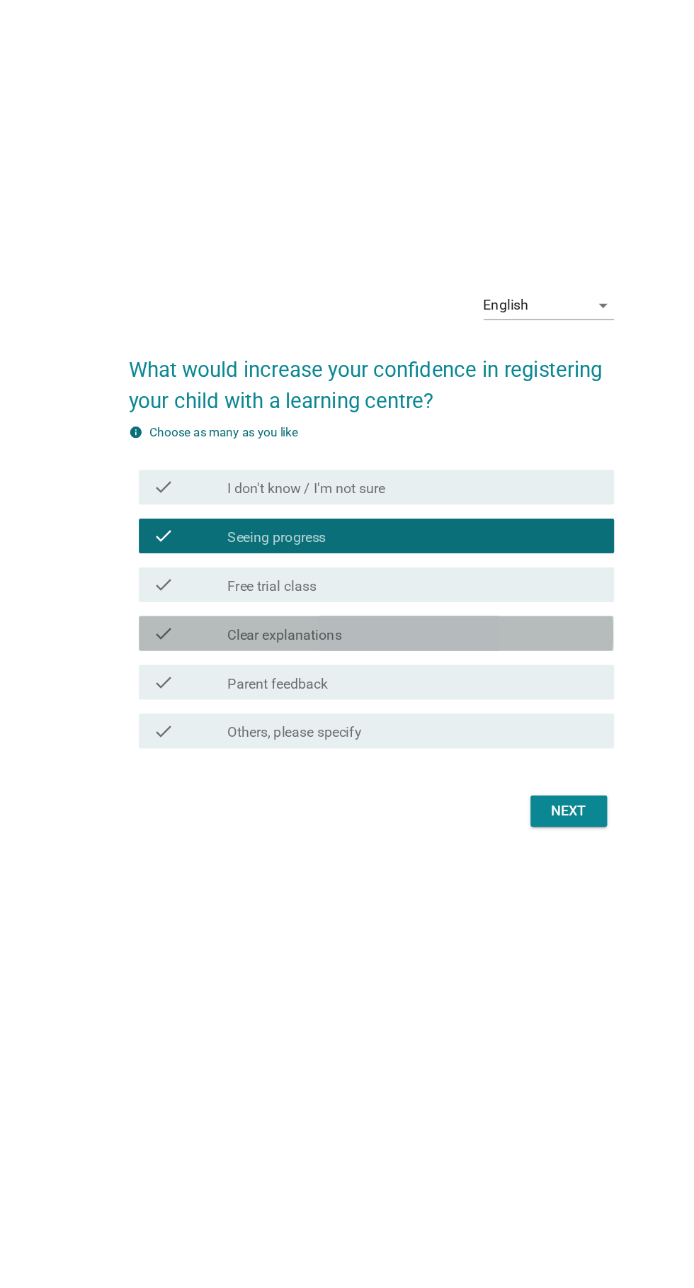
click at [193, 680] on div "check" at bounding box center [199, 671] width 61 height 17
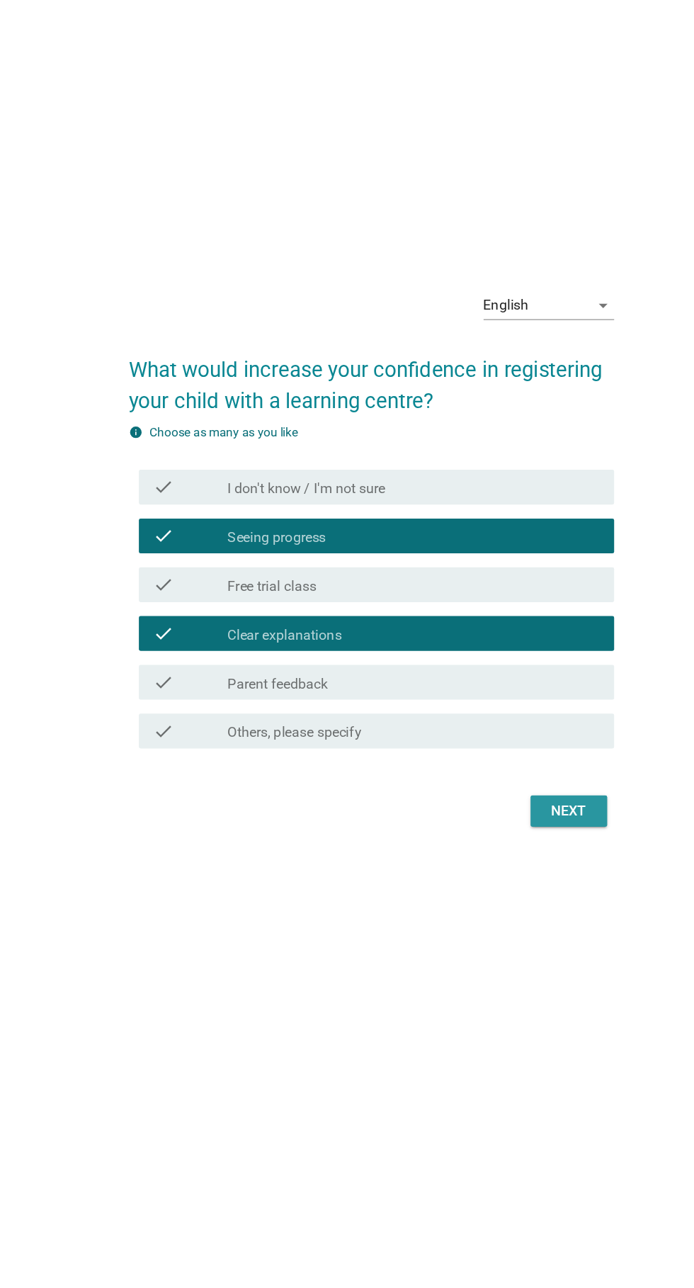
click at [502, 825] on div "Next" at bounding box center [508, 816] width 40 height 17
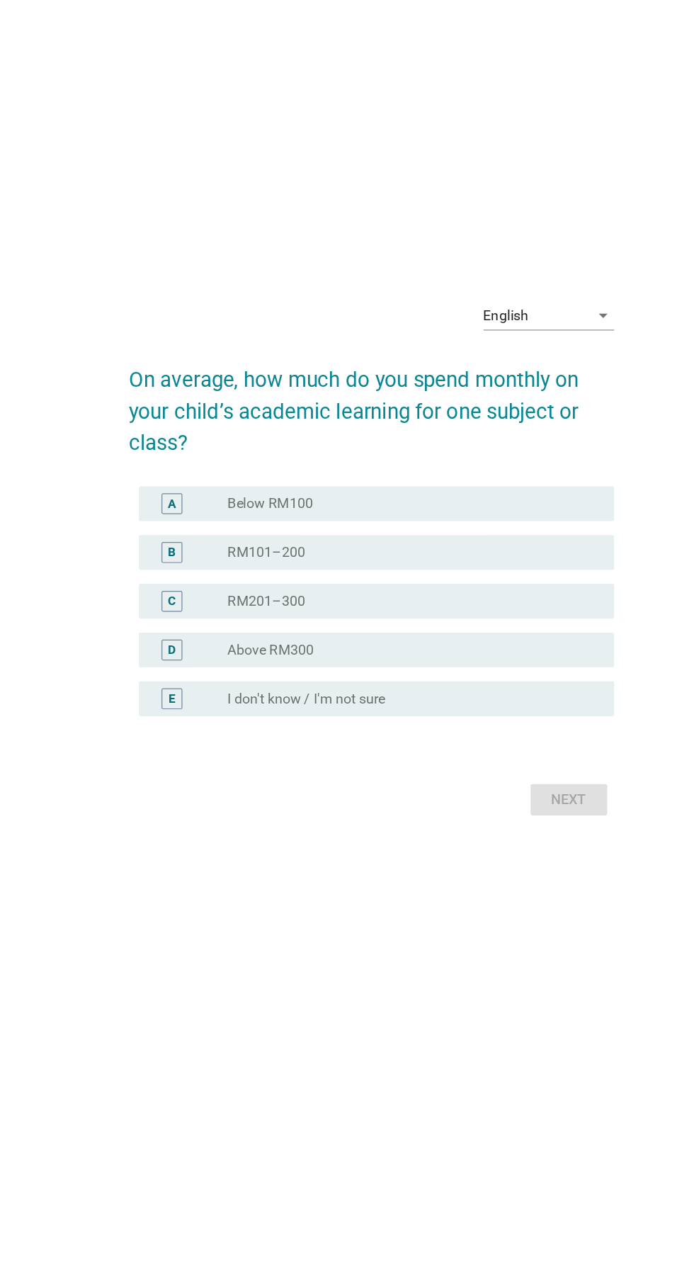
scroll to position [9, 0]
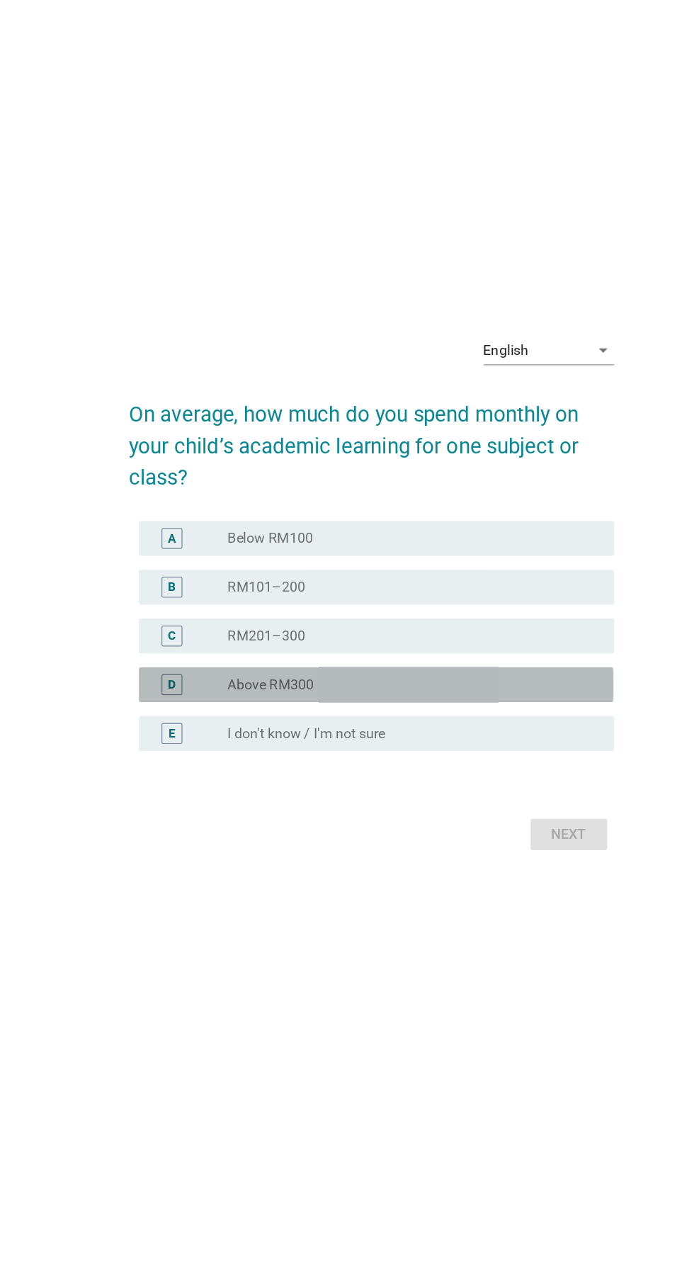
click at [184, 721] on div "D" at bounding box center [184, 713] width 6 height 15
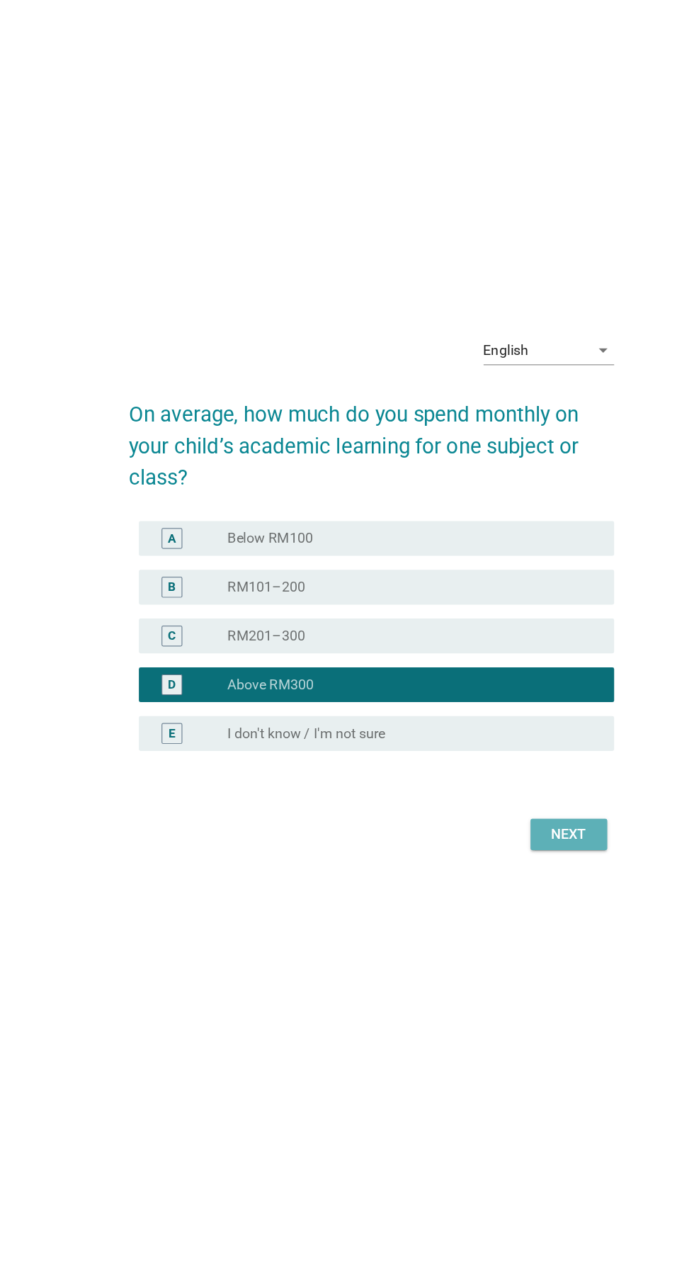
click at [496, 844] on div "Next" at bounding box center [508, 835] width 40 height 17
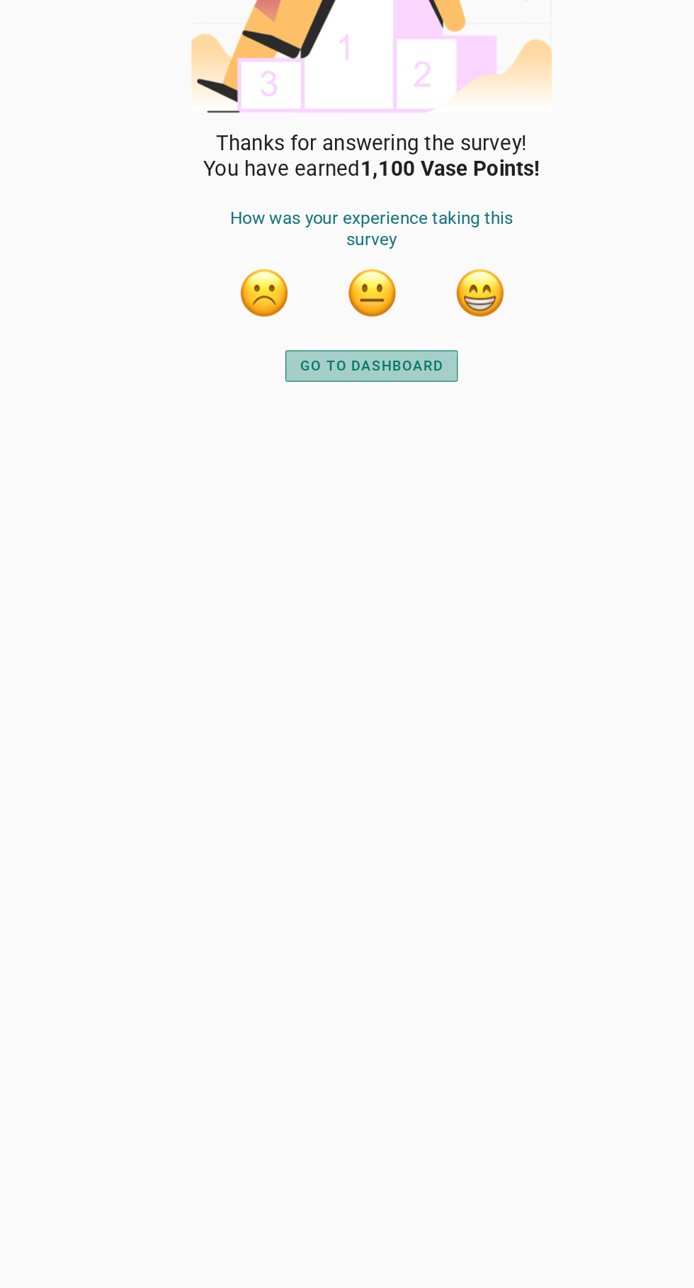
click at [315, 453] on div "GO TO DASHBOARD" at bounding box center [347, 454] width 116 height 17
